Goal: Check status

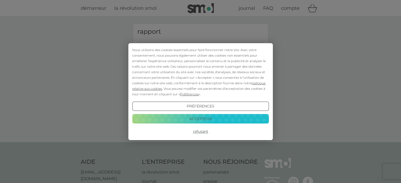
type input "[PERSON_NAME][EMAIL_ADDRESS][DOMAIN_NAME]"
click at [200, 130] on font "Refusant" at bounding box center [200, 131] width 15 height 5
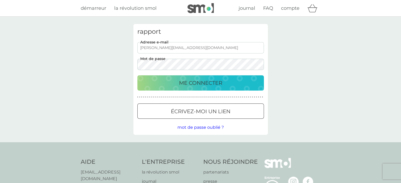
click at [213, 84] on font "ME CONNECTER" at bounding box center [200, 83] width 43 height 6
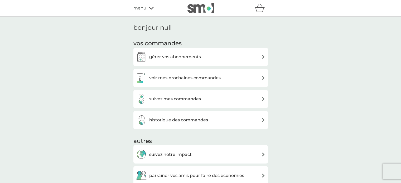
click at [176, 101] on font "suivez mes commandes" at bounding box center [175, 99] width 52 height 5
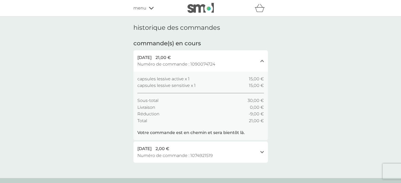
click at [230, 76] on div "capsules lessive active x 1 15,00 €" at bounding box center [200, 79] width 127 height 7
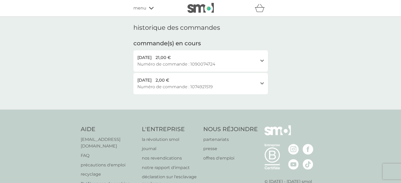
click at [253, 87] on div "[DATE] 2,00 € Numéro de commande : 1074921519" at bounding box center [197, 83] width 120 height 13
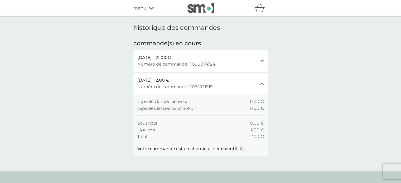
click at [250, 63] on div "[DATE] 21,00 € Numéro de commande : 1090074724" at bounding box center [197, 60] width 120 height 13
